Goal: Task Accomplishment & Management: Manage account settings

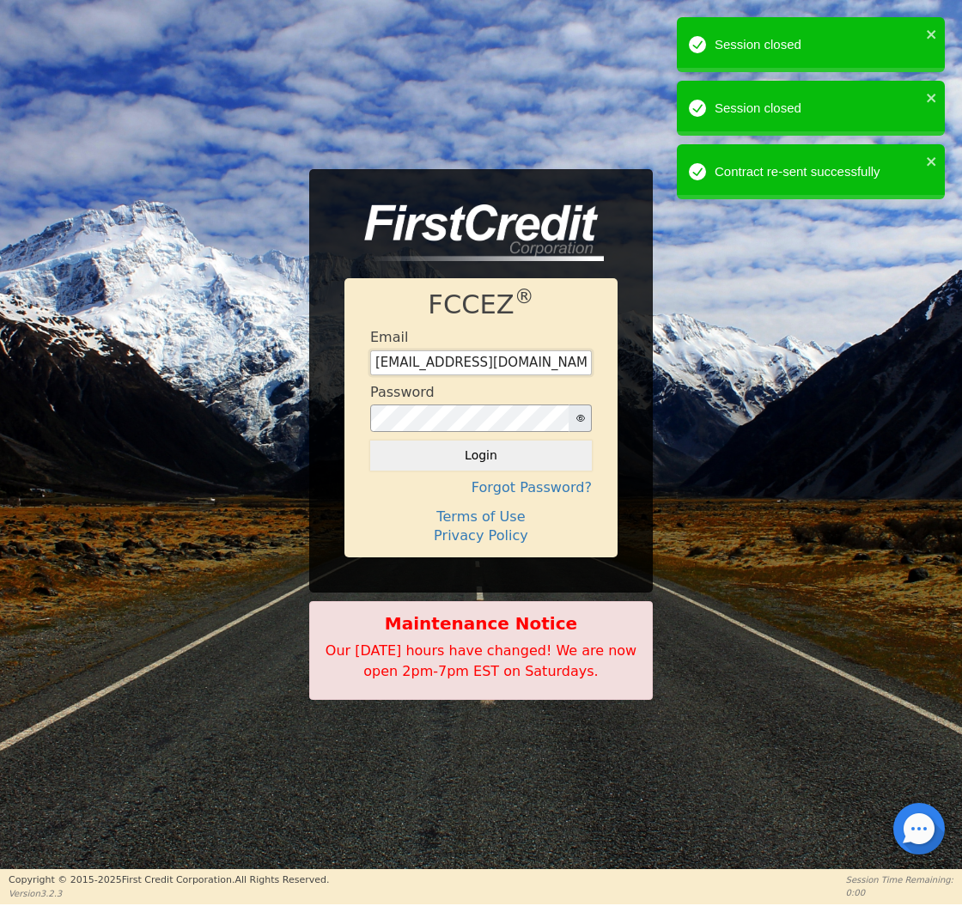
type input "[EMAIL_ADDRESS][DOMAIN_NAME]"
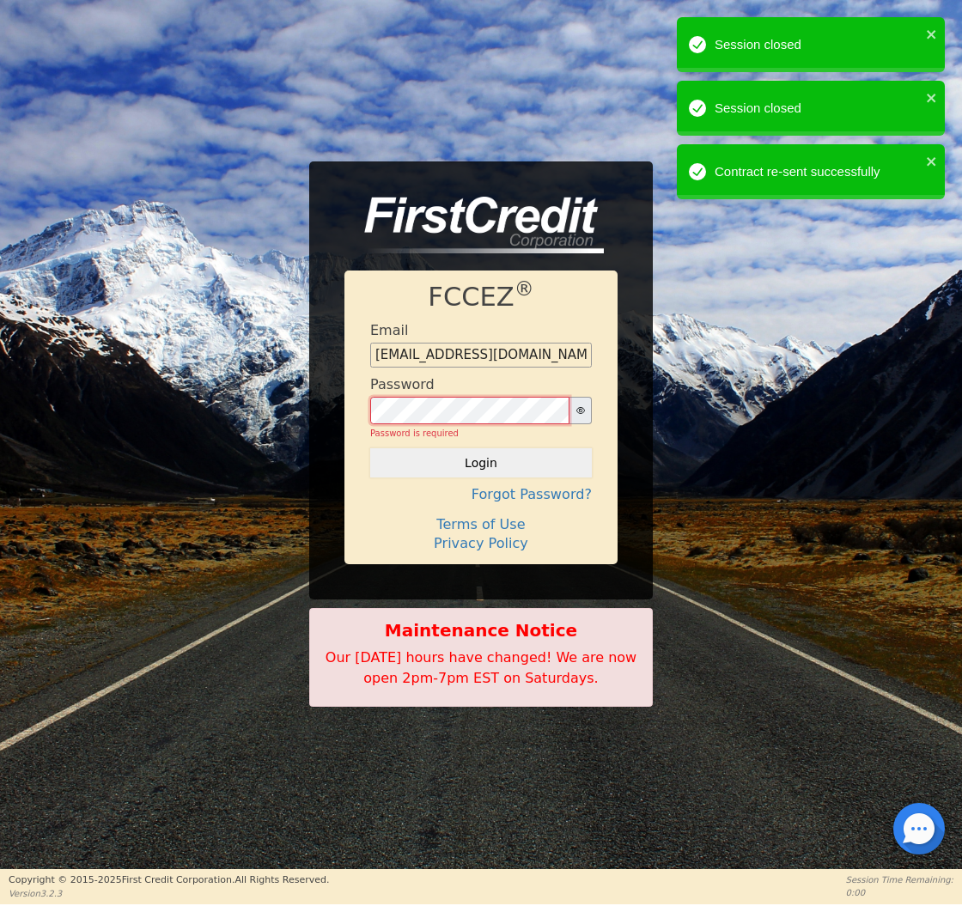
click at [481, 455] on button "Login" at bounding box center [481, 462] width 222 height 29
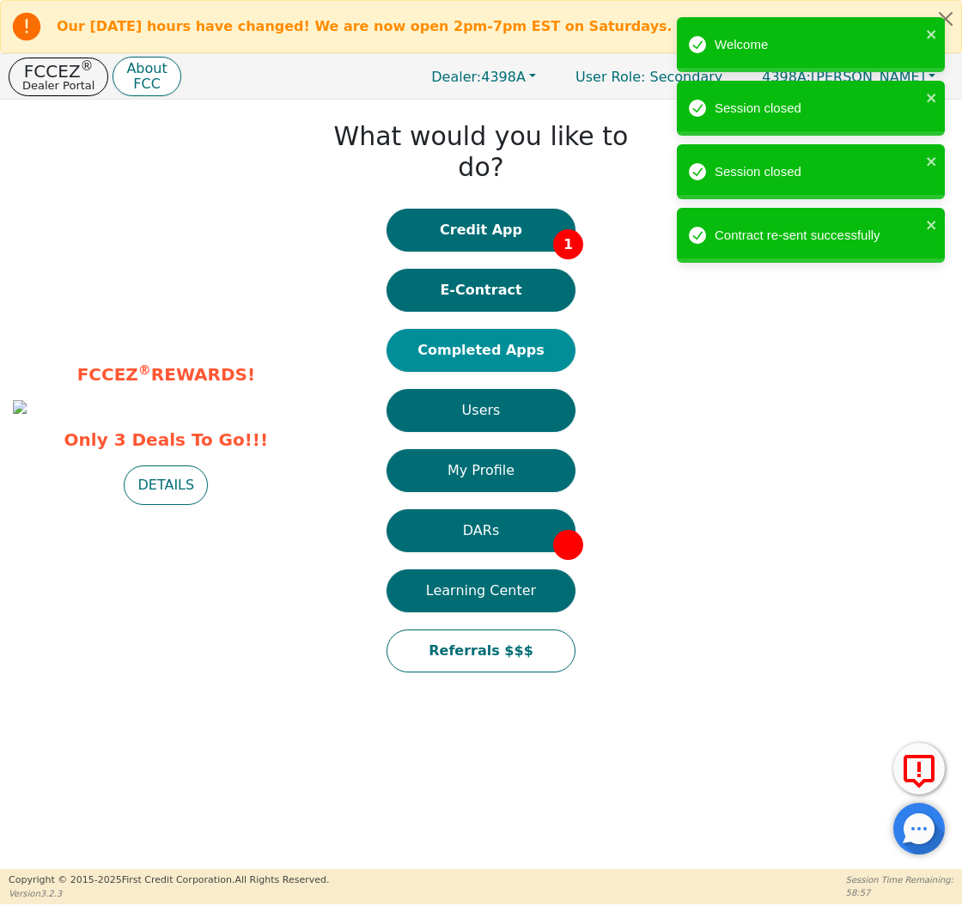
click at [490, 338] on button "Completed Apps" at bounding box center [480, 350] width 189 height 43
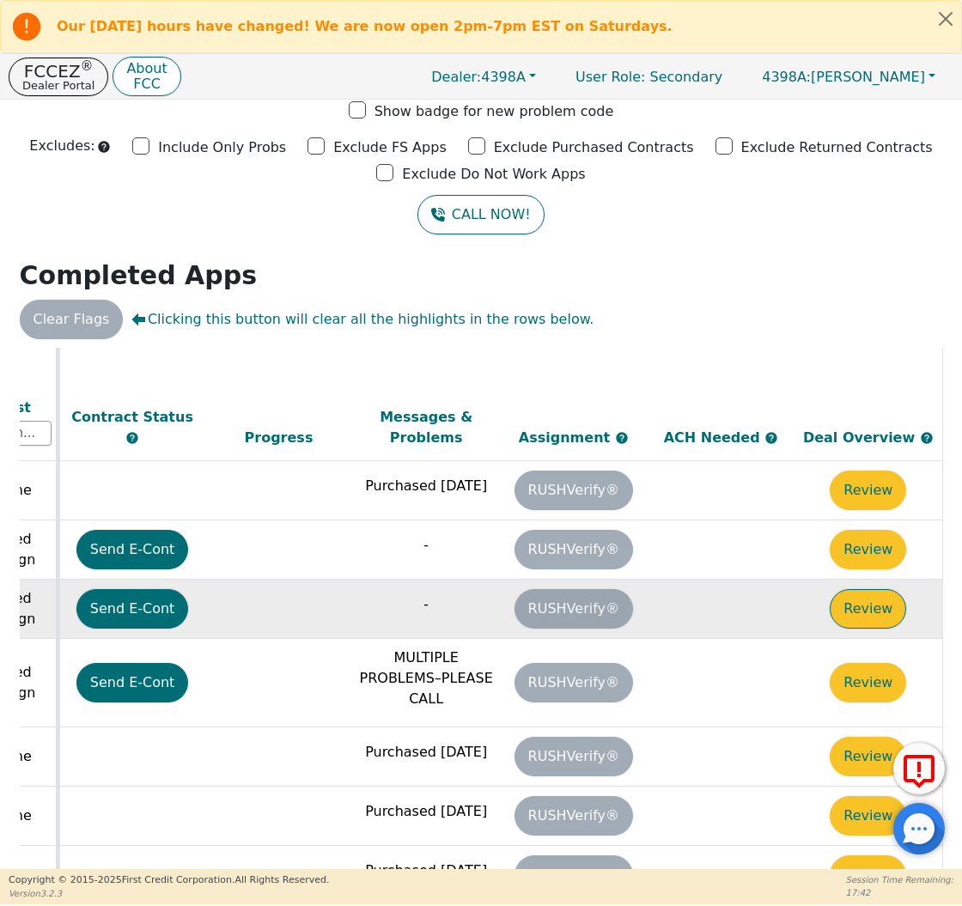
scroll to position [548, 960]
click at [858, 589] on button "Review" at bounding box center [868, 609] width 76 height 40
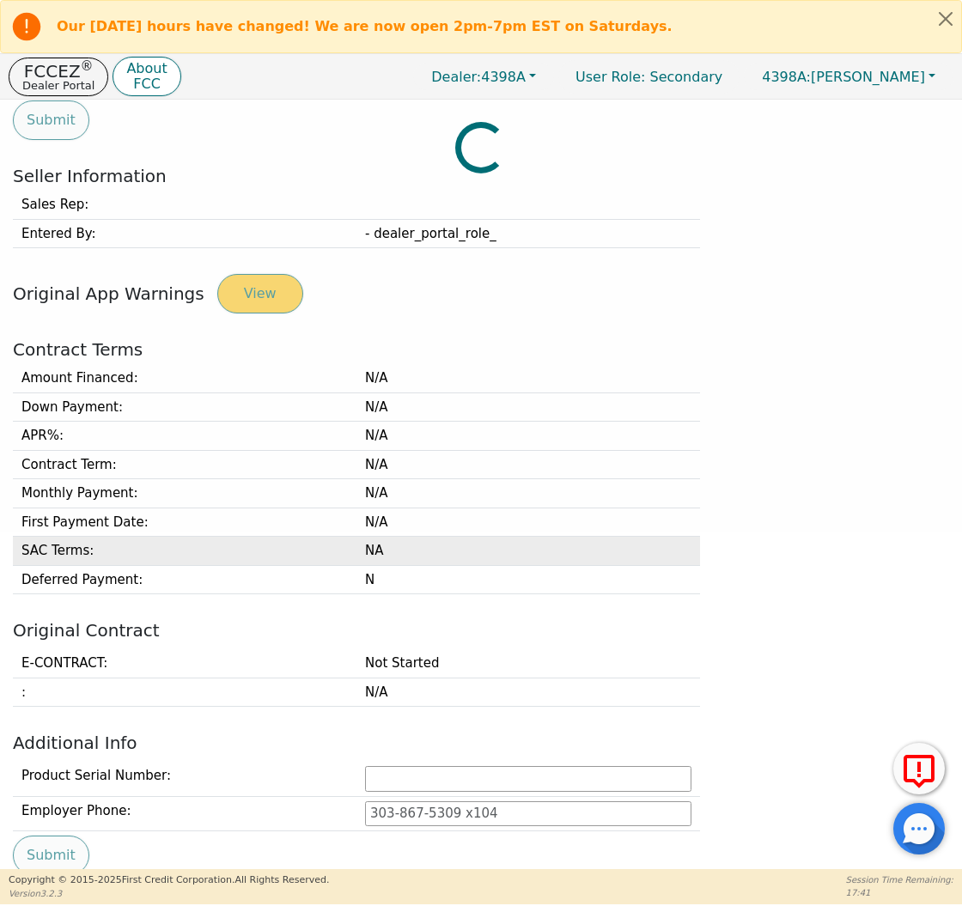
type input "[PHONE_NUMBER]"
type input "[PERSON_NAME][EMAIL_ADDRESS][PERSON_NAME][DOMAIN_NAME]"
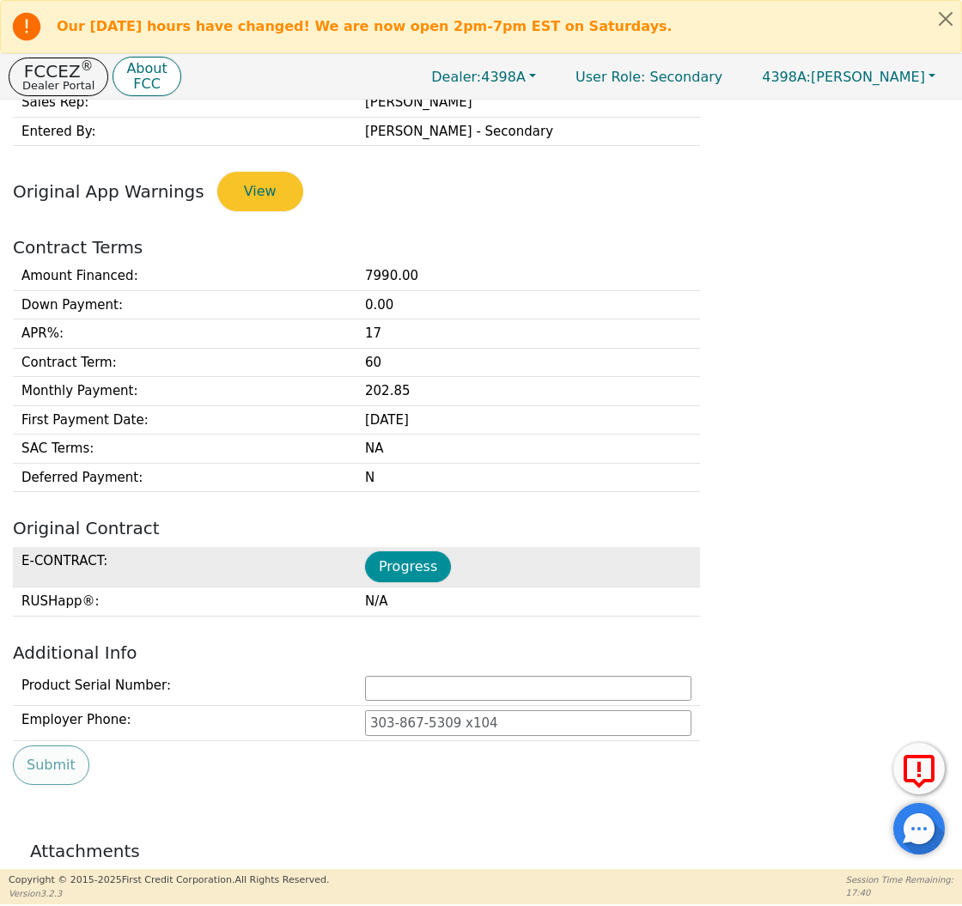
scroll to position [441, 0]
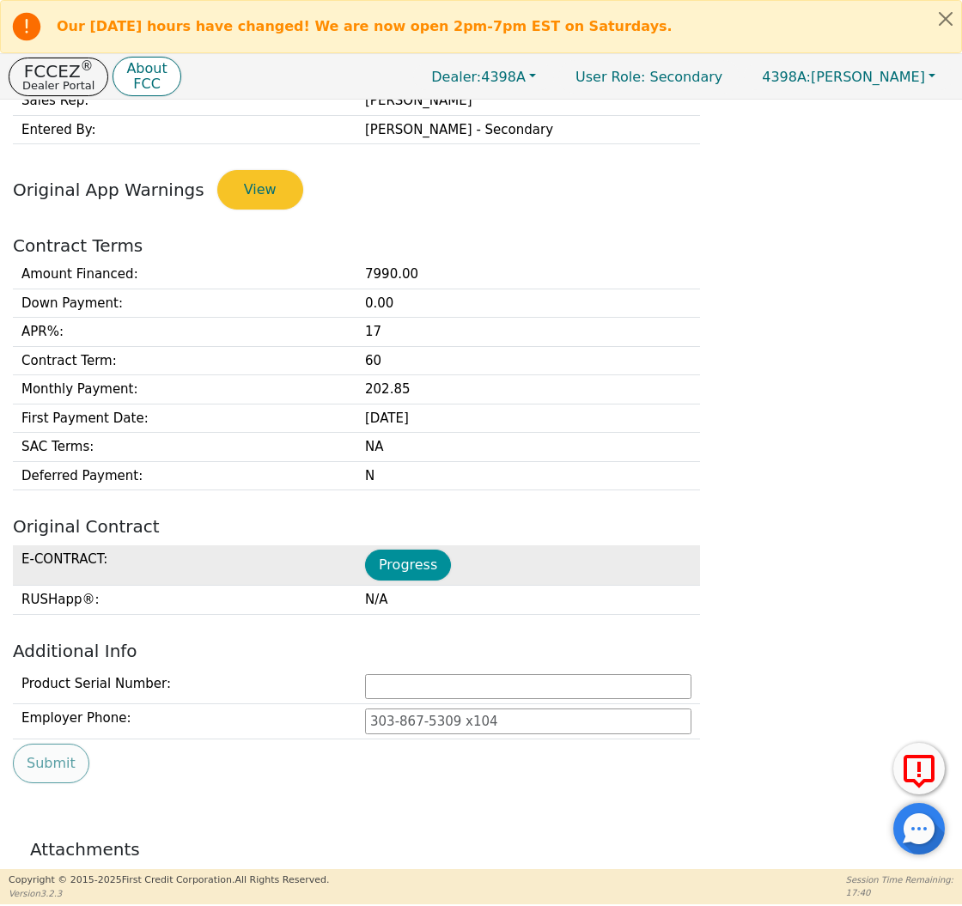
click at [429, 572] on button "Progress" at bounding box center [408, 565] width 86 height 31
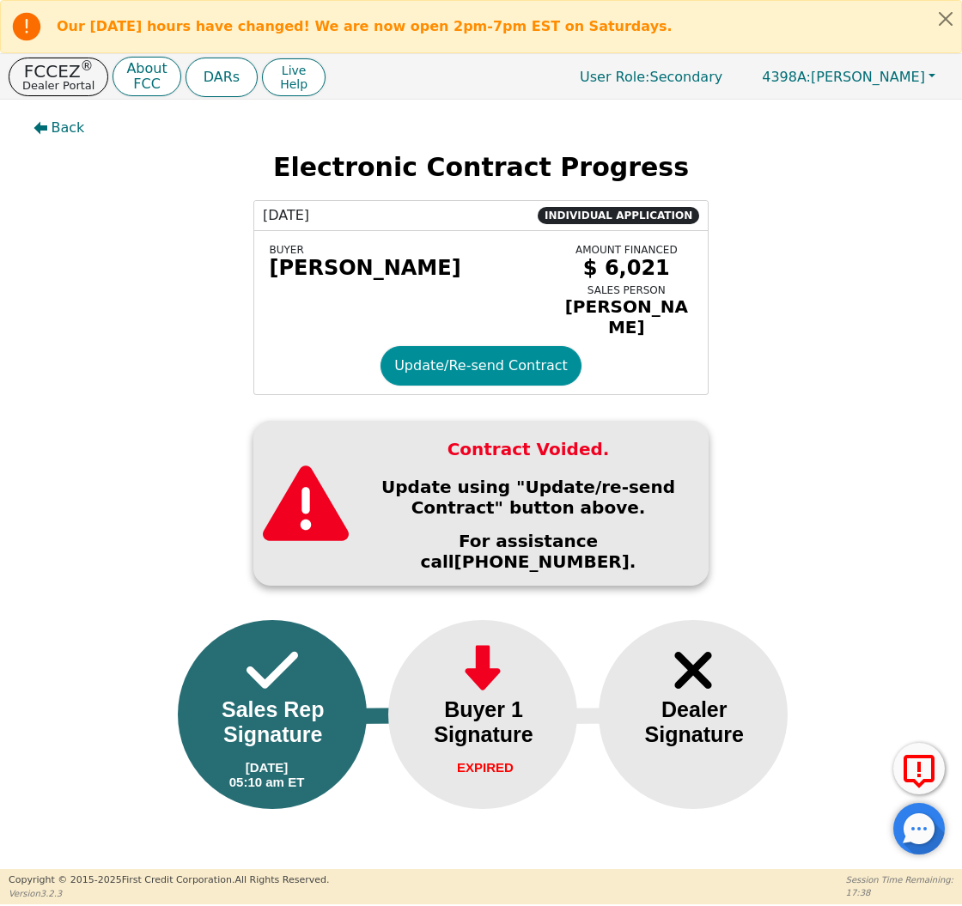
click at [429, 366] on button "Update/Re-send Contract" at bounding box center [480, 366] width 201 height 40
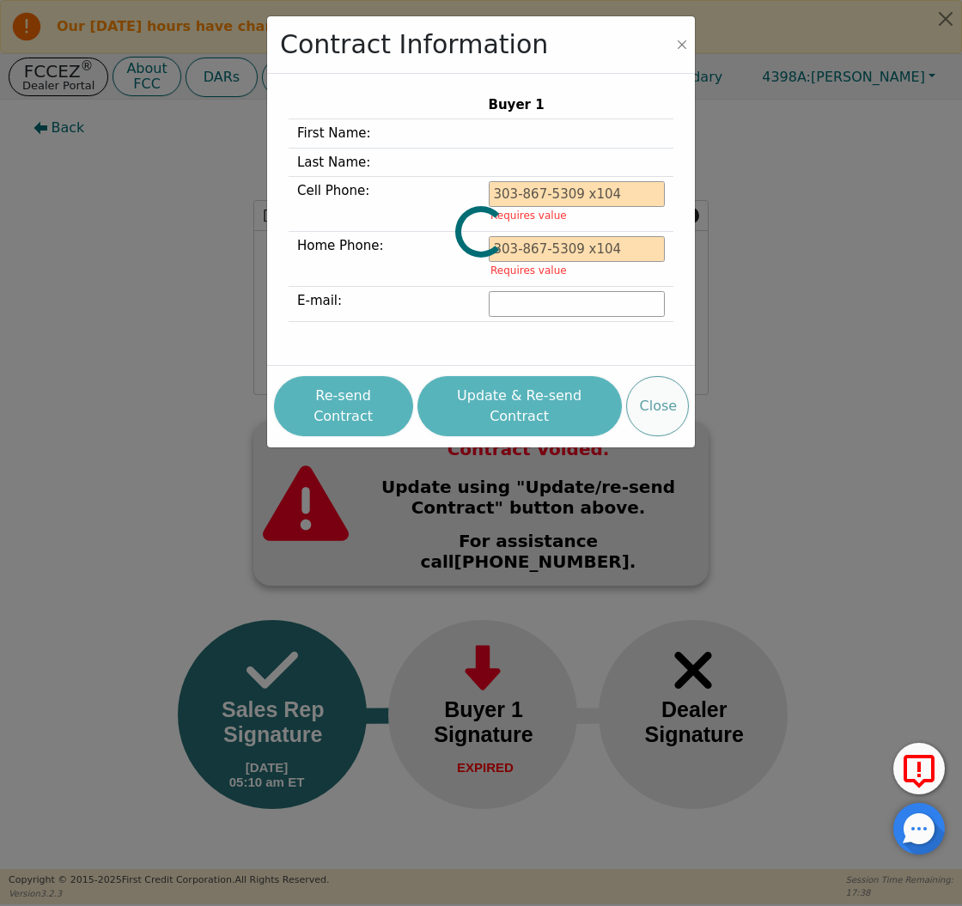
type input "[PHONE_NUMBER]"
type input "[PERSON_NAME][EMAIL_ADDRESS][PERSON_NAME][DOMAIN_NAME]"
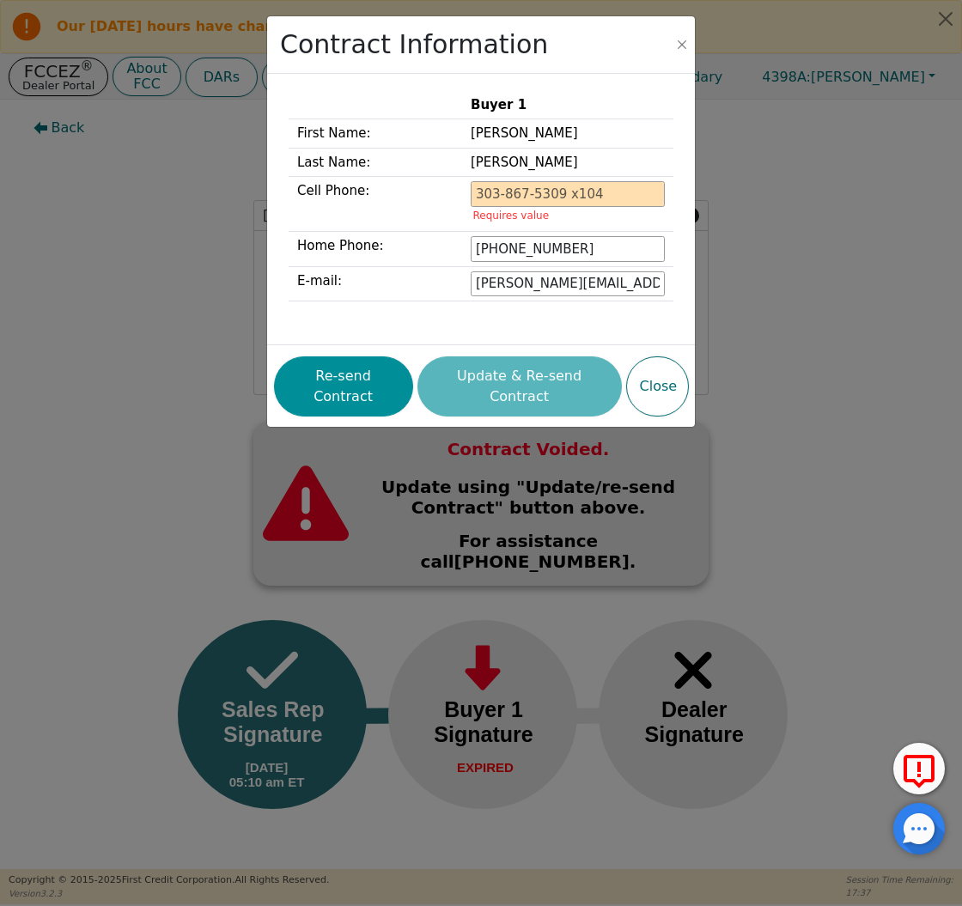
click at [368, 373] on button "Re-send Contract" at bounding box center [343, 386] width 139 height 60
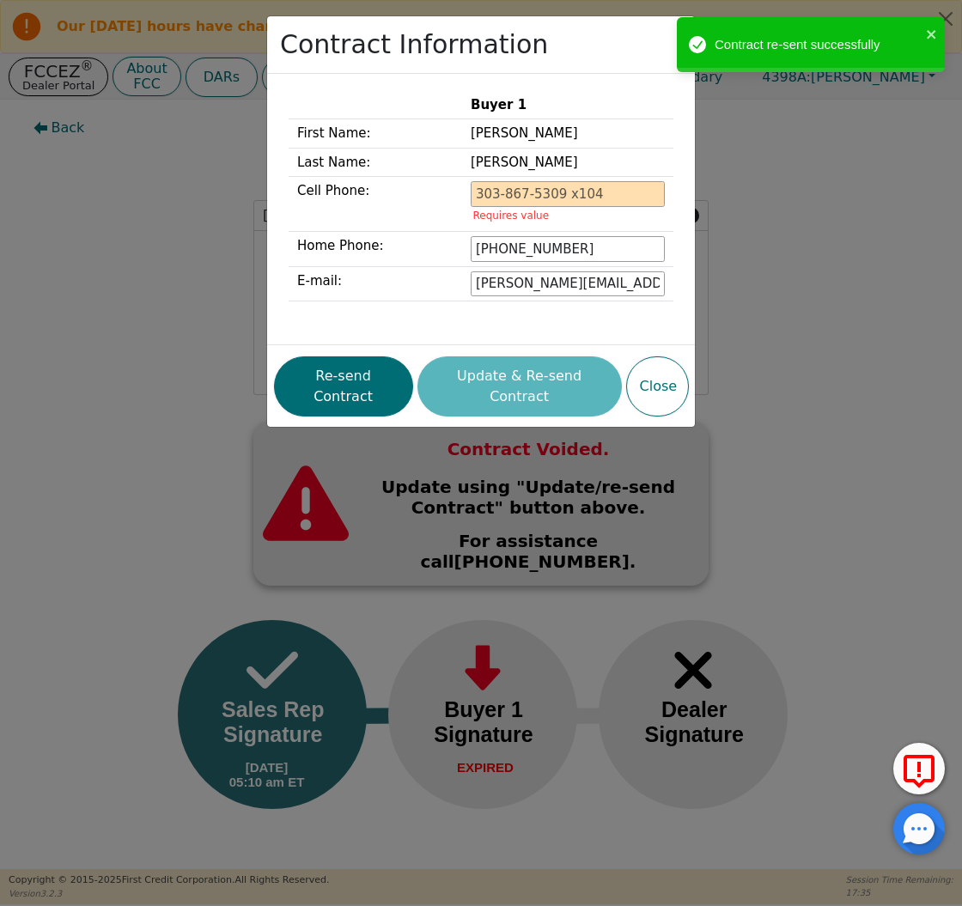
click at [87, 257] on div "Contract Information Buyer 1 First Name: [PERSON_NAME] Last Name: [PERSON_NAME]…" at bounding box center [481, 453] width 962 height 906
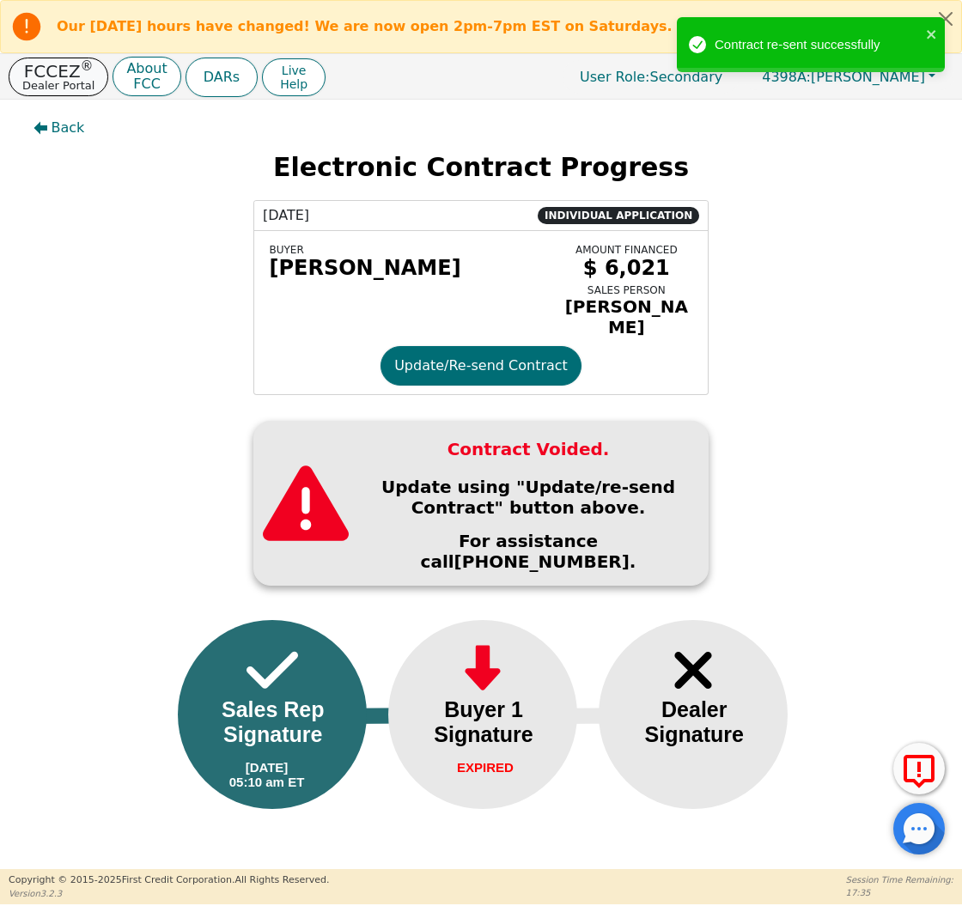
click at [62, 71] on p "FCCEZ ®" at bounding box center [58, 71] width 72 height 17
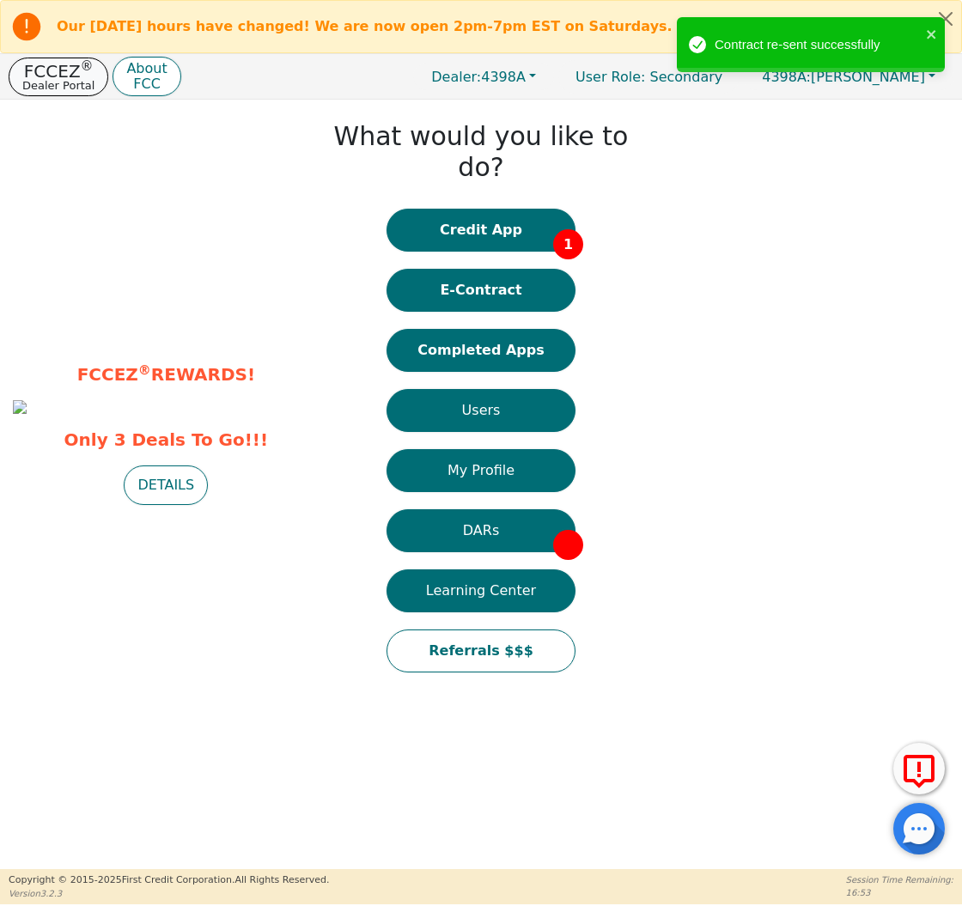
click at [84, 83] on p "Dealer Portal" at bounding box center [58, 85] width 72 height 11
